Goal: Task Accomplishment & Management: Manage account settings

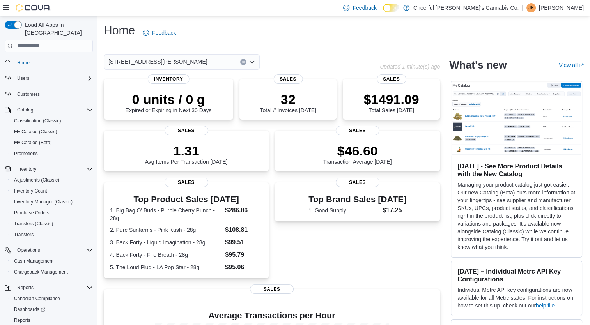
click at [252, 63] on icon "Open list of options" at bounding box center [251, 61] width 5 height 2
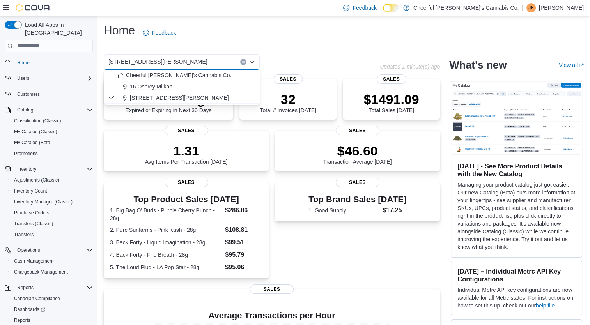
click at [226, 90] on div "16 Osprey Miikan" at bounding box center [186, 87] width 137 height 8
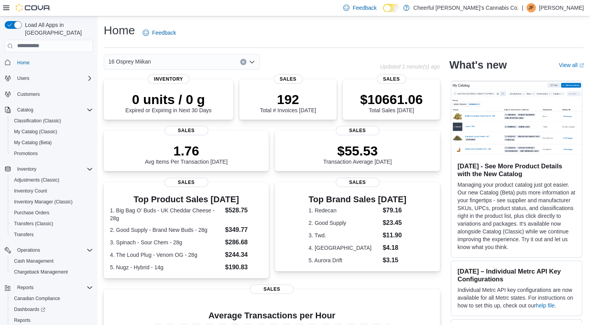
click at [251, 59] on icon "Open list of options" at bounding box center [252, 62] width 6 height 6
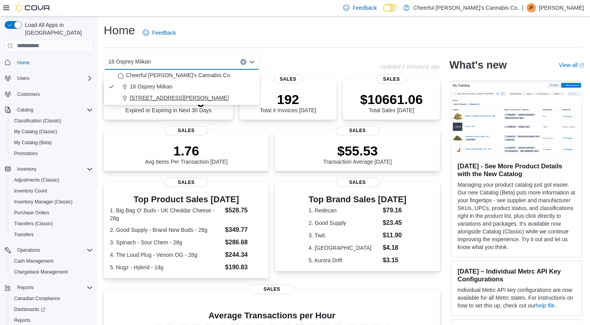
click at [209, 96] on div "[STREET_ADDRESS][PERSON_NAME]" at bounding box center [186, 98] width 137 height 8
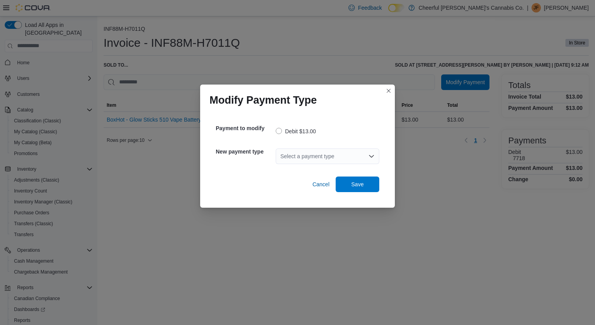
click at [362, 157] on div "Select a payment type" at bounding box center [328, 156] width 104 height 16
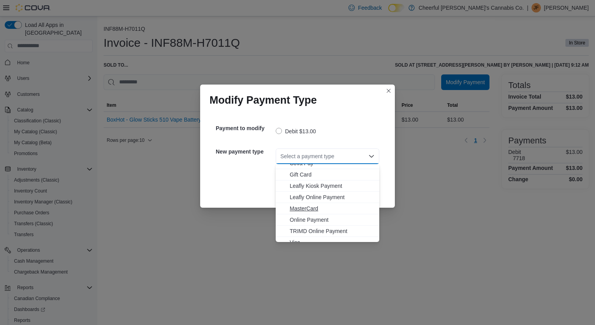
scroll to position [35, 0]
click at [306, 233] on span "Visa" at bounding box center [332, 236] width 85 height 8
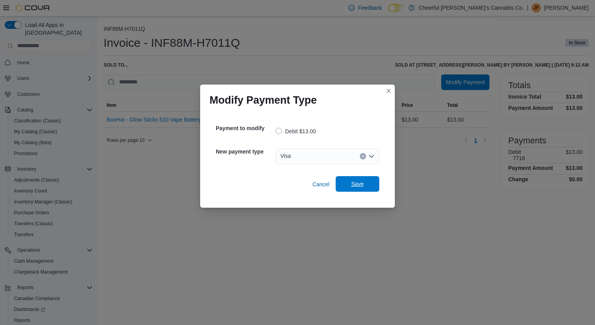
click at [367, 183] on span "Save" at bounding box center [358, 184] width 34 height 16
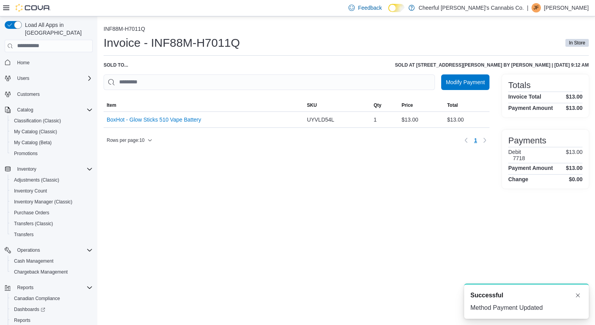
scroll to position [0, 0]
